Goal: Task Accomplishment & Management: Manage account settings

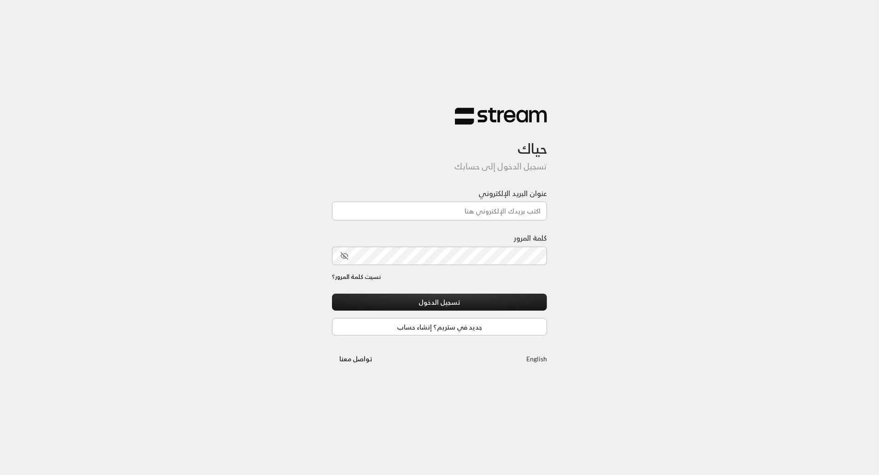
drag, startPoint x: 0, startPoint y: 0, endPoint x: 494, endPoint y: 214, distance: 538.4
type input "[EMAIL_ADDRESS][DOMAIN_NAME]"
click at [689, 205] on div "حياك تسجيل الدخول إلى حسابك عنوان البريد الإلكتروني [EMAIL_ADDRESS][DOMAIN_NAME…" at bounding box center [439, 237] width 879 height 475
click at [450, 304] on button "تسجيل الدخول" at bounding box center [440, 302] width 216 height 17
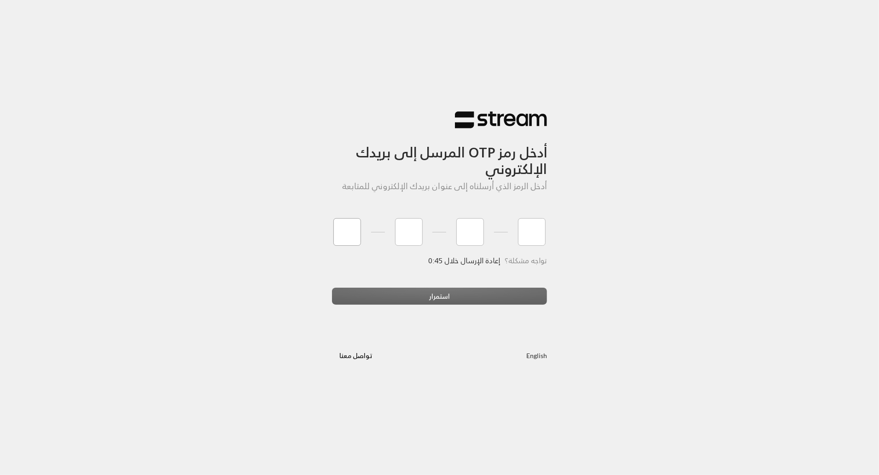
type input "1"
type input "5"
type input "8"
type input "9"
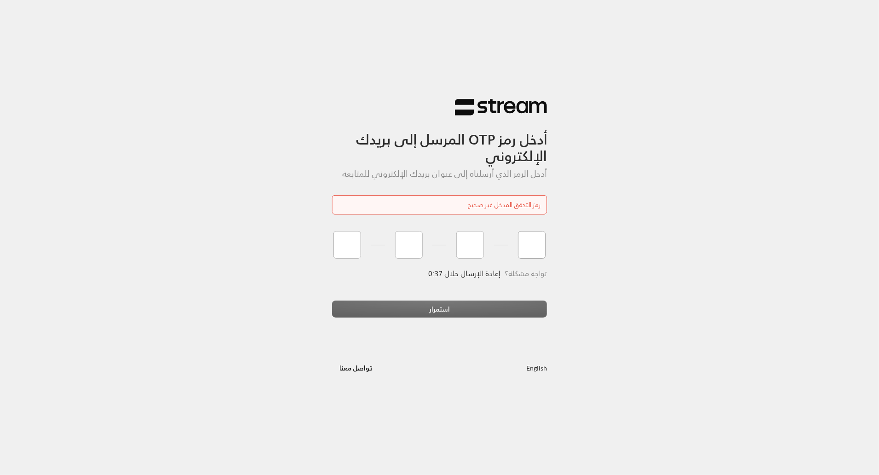
type input "1"
click at [345, 248] on input "tel" at bounding box center [347, 245] width 28 height 28
type input "1"
type input "5"
type input "9"
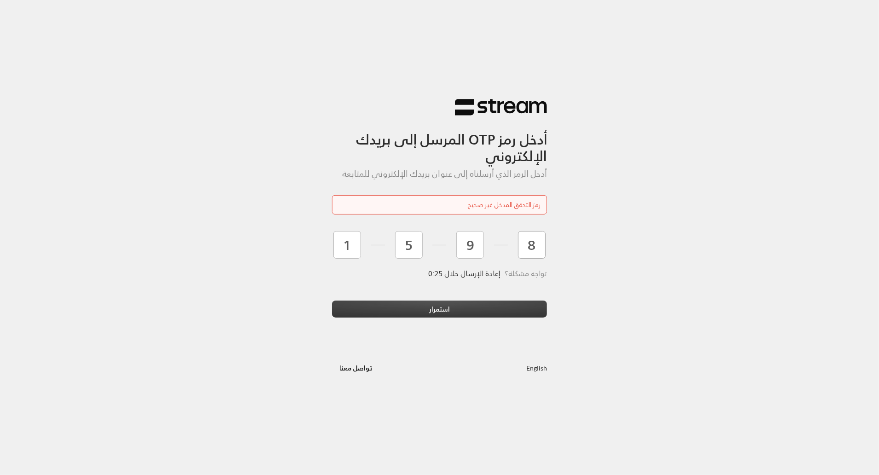
type input "8"
click at [428, 310] on button "استمرار" at bounding box center [440, 309] width 216 height 17
